Goal: Task Accomplishment & Management: Manage account settings

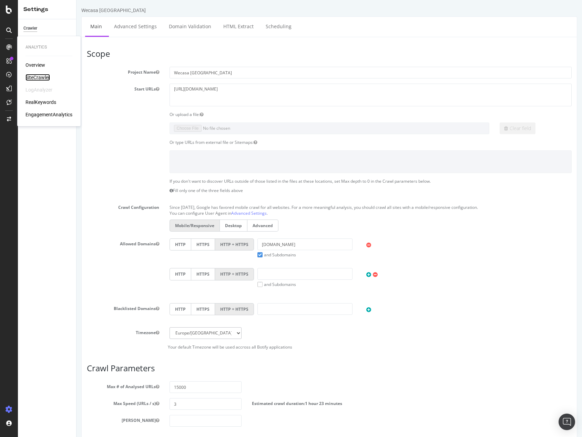
click at [40, 77] on div "SiteCrawler" at bounding box center [37, 77] width 24 height 7
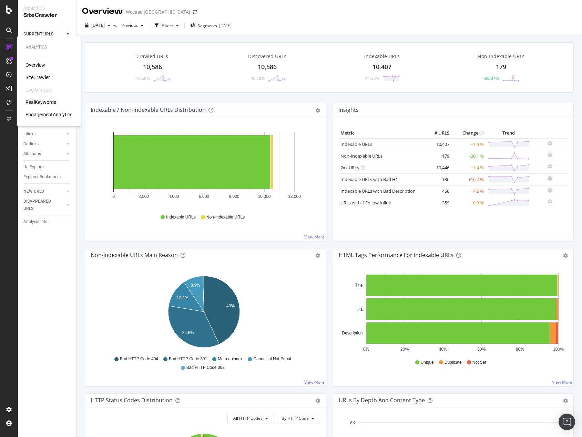
click at [28, 62] on div "Overview" at bounding box center [35, 65] width 20 height 7
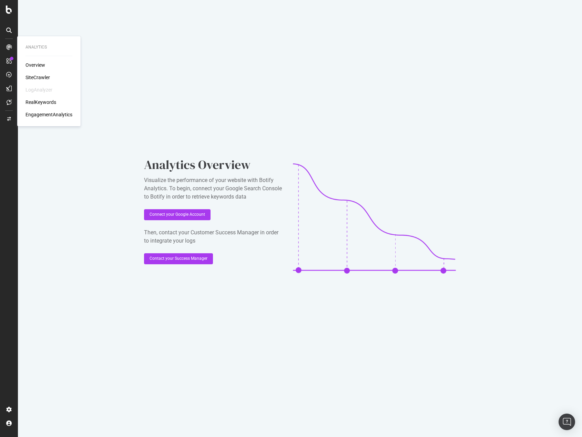
click at [50, 113] on div "EngagementAnalytics" at bounding box center [48, 114] width 47 height 7
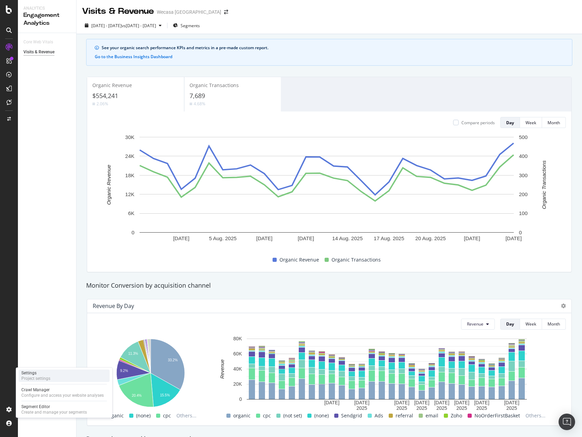
drag, startPoint x: 36, startPoint y: 373, endPoint x: 45, endPoint y: 373, distance: 9.0
click at [36, 373] on div "Settings" at bounding box center [35, 374] width 29 height 6
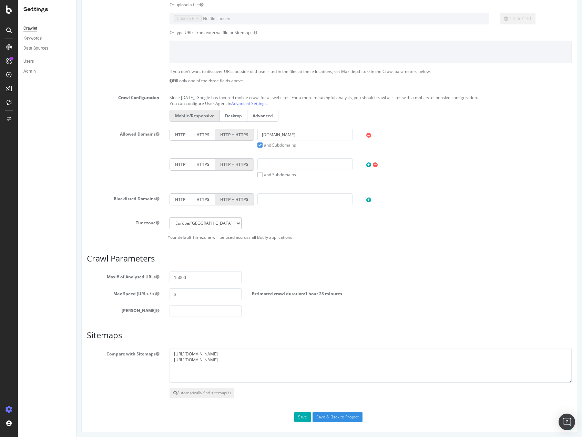
scroll to position [113, 0]
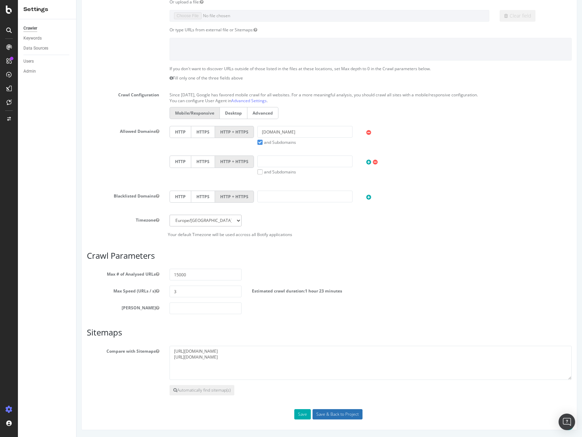
click at [345, 417] on input "Save & Back to Project" at bounding box center [337, 415] width 50 height 10
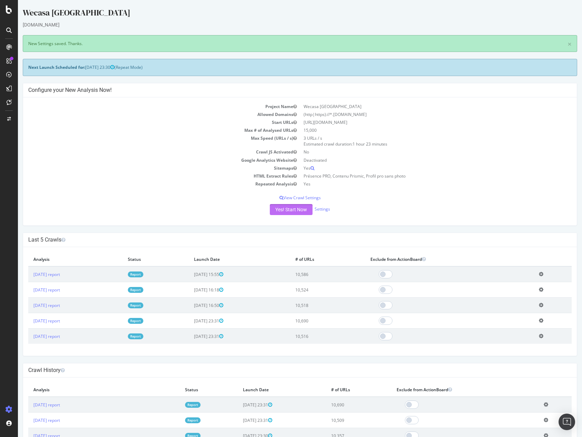
click at [280, 210] on button "Yes! Start Now" at bounding box center [291, 209] width 43 height 11
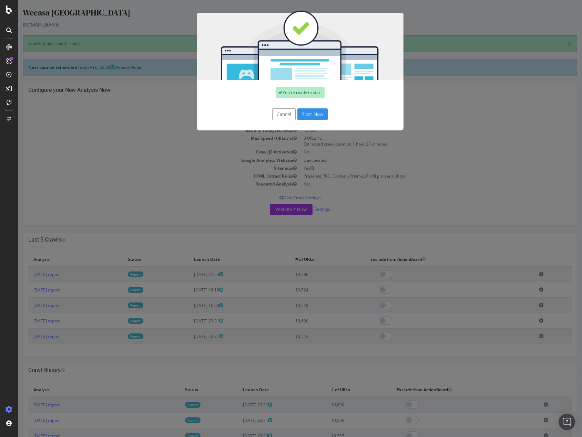
click at [308, 115] on button "Start Now" at bounding box center [312, 114] width 30 height 12
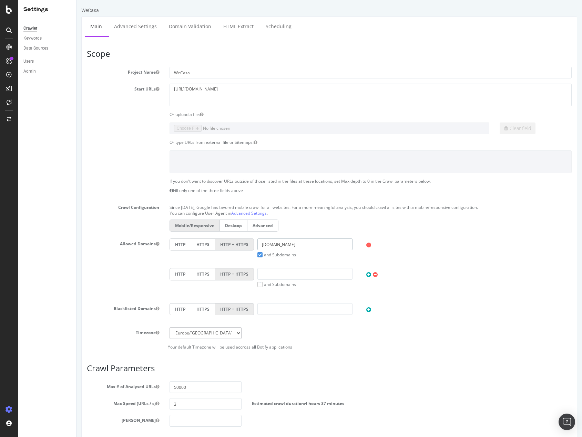
drag, startPoint x: 276, startPoint y: 245, endPoint x: 323, endPoint y: 247, distance: 46.9
click at [323, 247] on input "[DOMAIN_NAME]" at bounding box center [304, 245] width 95 height 12
drag, startPoint x: 285, startPoint y: 245, endPoint x: 192, endPoint y: 242, distance: 93.0
click at [194, 243] on div "HTTP HTTPS HTTP + HTTPS wecasa.fr and Subdomains User Agent: Mobile Desktop Thi…" at bounding box center [370, 248] width 409 height 19
type input "wecasa.fr"
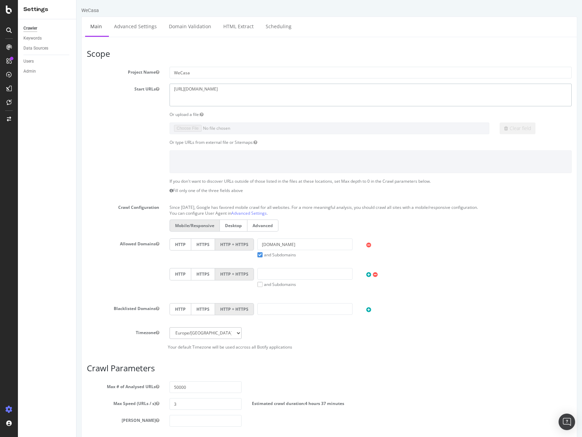
drag, startPoint x: 237, startPoint y: 89, endPoint x: 95, endPoint y: 92, distance: 141.2
click at [88, 83] on section "Project Name WeCasa Start URLs https://www.wecasa.co.uk/ Or upload a file: Clea…" at bounding box center [329, 208] width 485 height 283
paste textarea "fr"
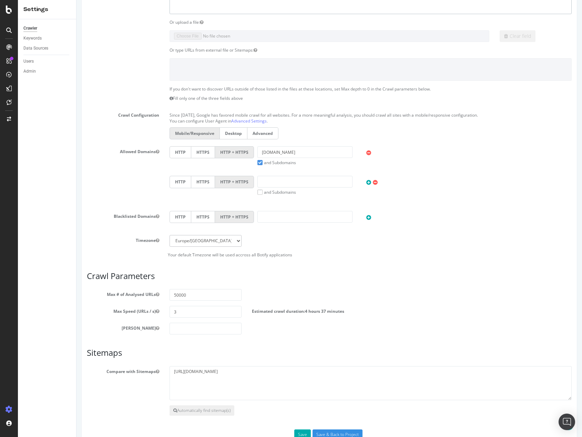
scroll to position [113, 0]
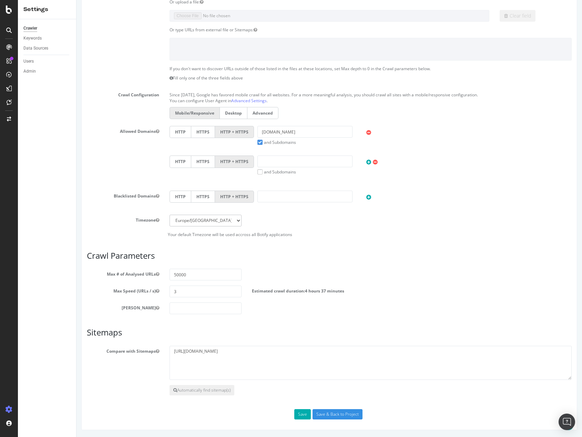
type textarea "https://www.wecasa.fr/"
drag, startPoint x: 306, startPoint y: 352, endPoint x: 126, endPoint y: 352, distance: 179.8
click at [76, 358] on html "WeCasa × × Main Advanced Settings Domain Validation HTML Extract Scheduling Sco…" at bounding box center [328, 162] width 505 height 550
paste textarea "fr/sitemaps/fr-fr"
type textarea "https://www.wecasa.fr/sitemaps/fr-fr/sitemap.xml.gz"
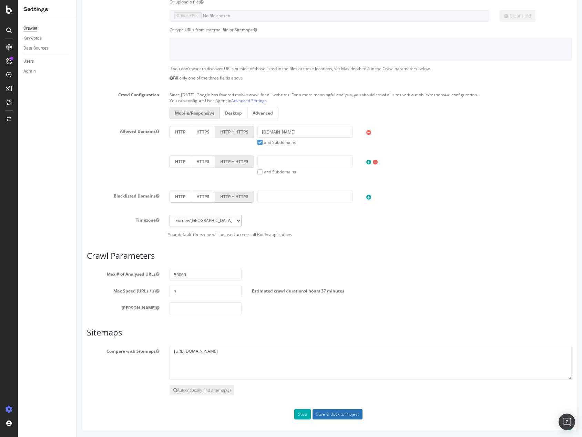
click at [333, 415] on input "Save & Back to Project" at bounding box center [337, 415] width 50 height 10
